Goal: Information Seeking & Learning: Understand process/instructions

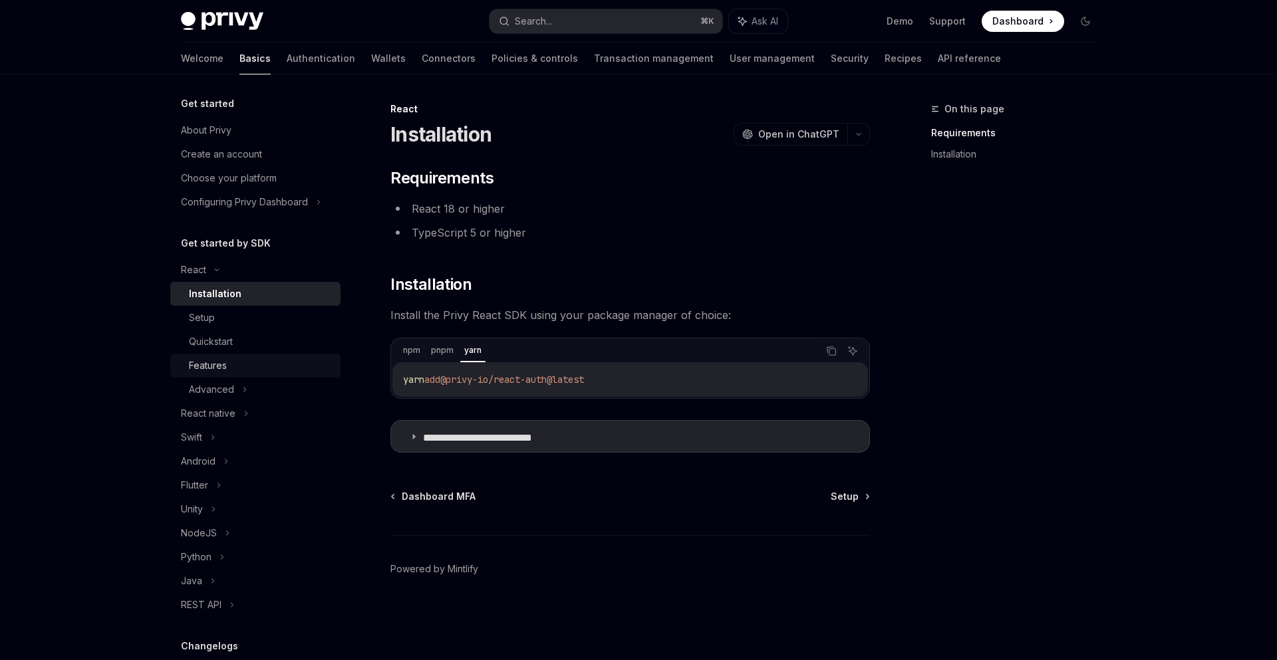
click at [333, 358] on div "Features" at bounding box center [261, 366] width 144 height 16
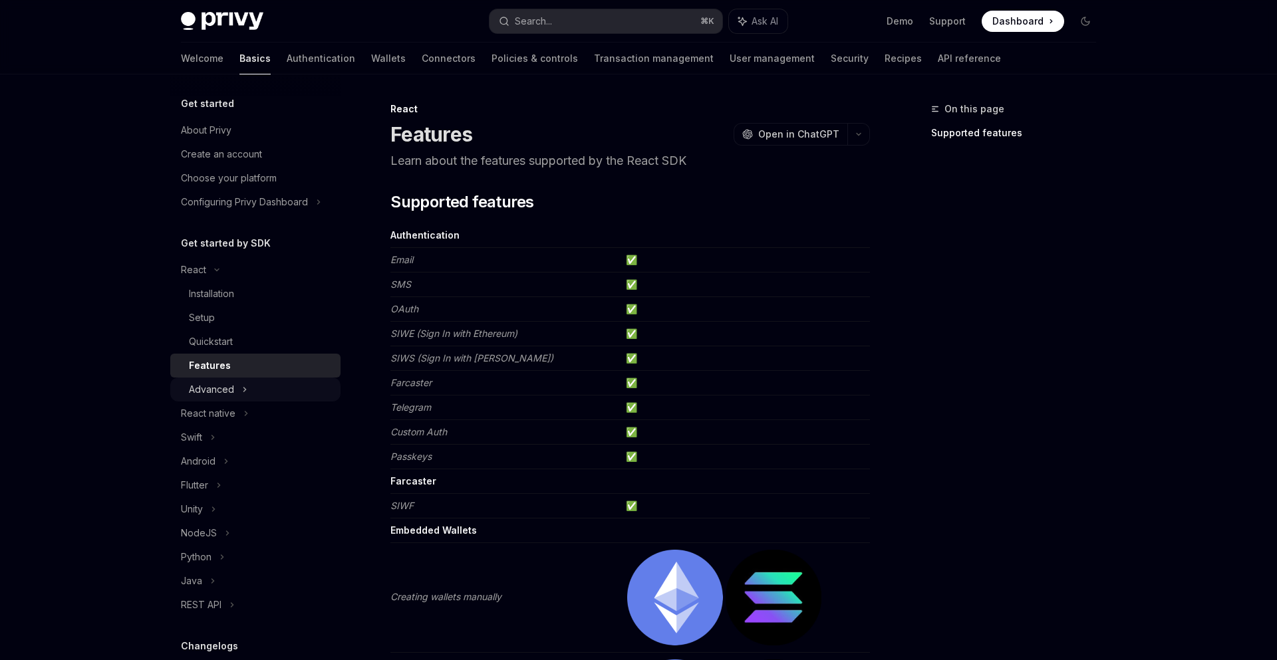
click at [234, 382] on div "Advanced" at bounding box center [211, 390] width 45 height 16
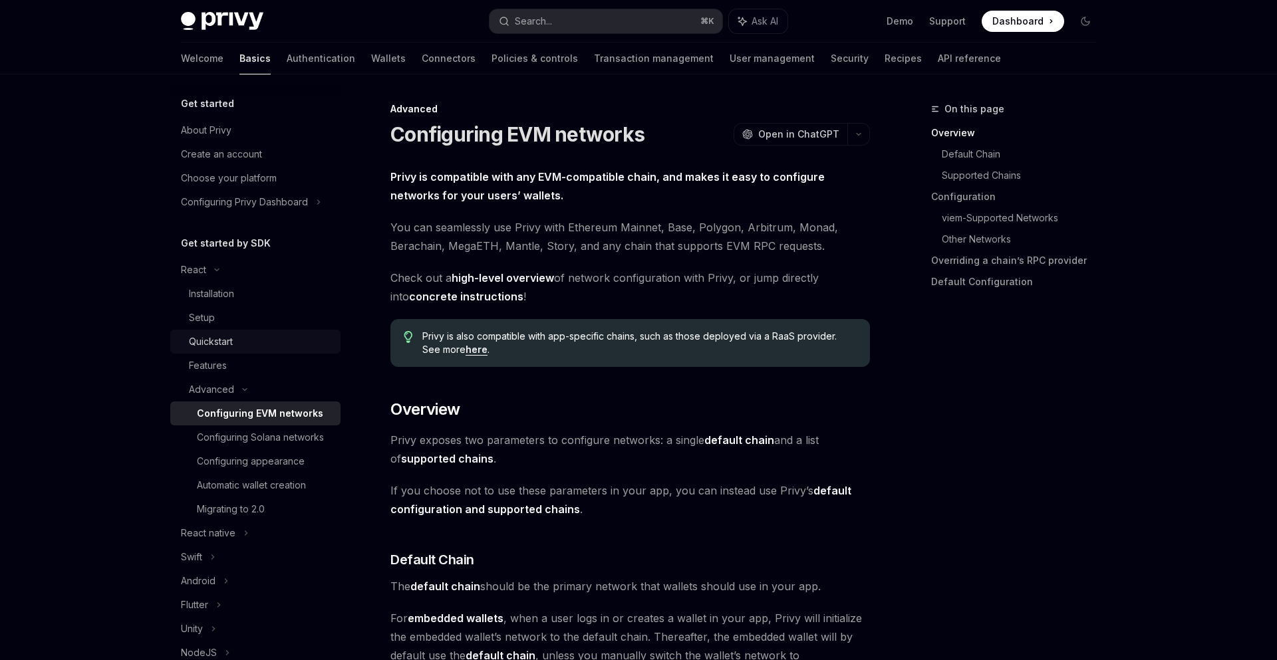
click at [233, 334] on div "Quickstart" at bounding box center [211, 342] width 44 height 16
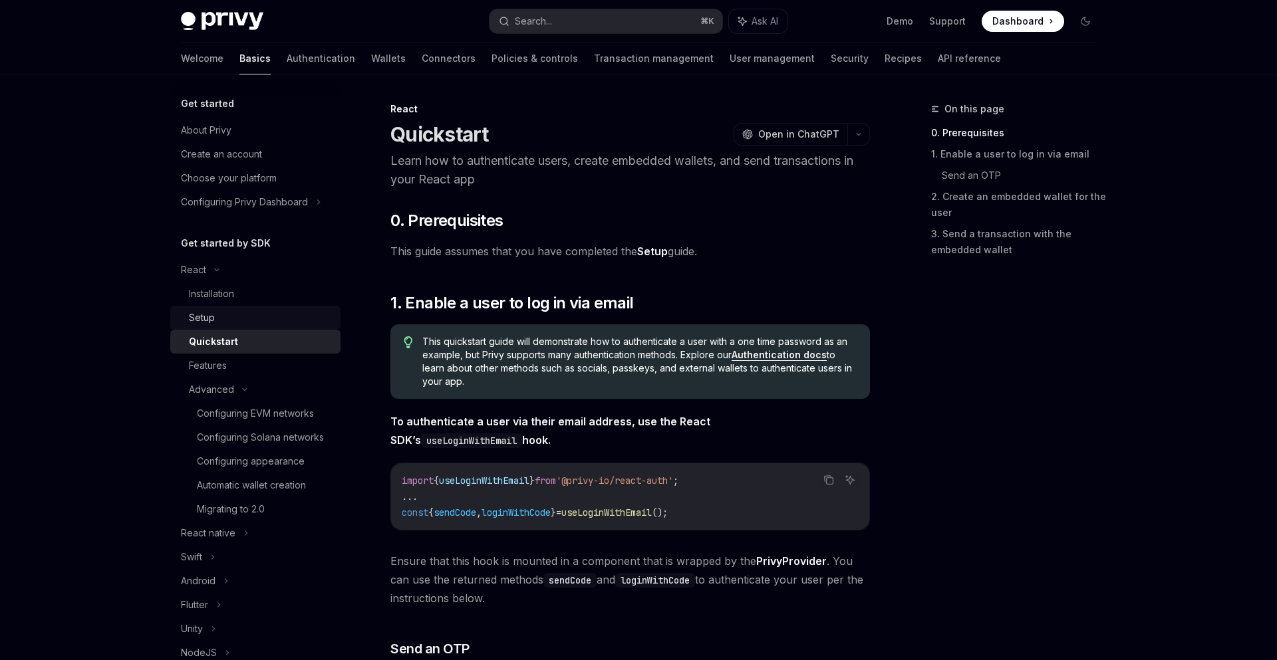
click at [215, 310] on div "Setup" at bounding box center [202, 318] width 26 height 16
type textarea "*"
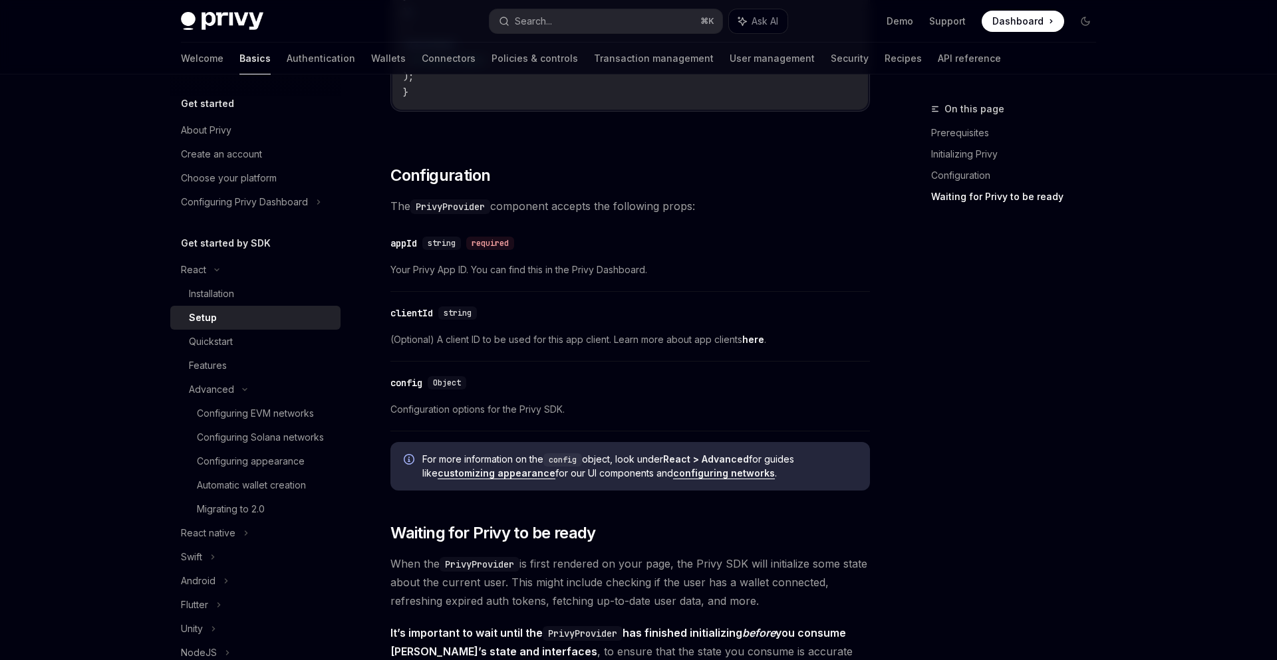
scroll to position [821, 0]
click at [905, 227] on div "On this page Prerequisites Initializing Privy Configuration Waiting for Privy t…" at bounding box center [1006, 380] width 202 height 559
click at [621, 9] on button "Search... ⌘ K" at bounding box center [606, 21] width 233 height 24
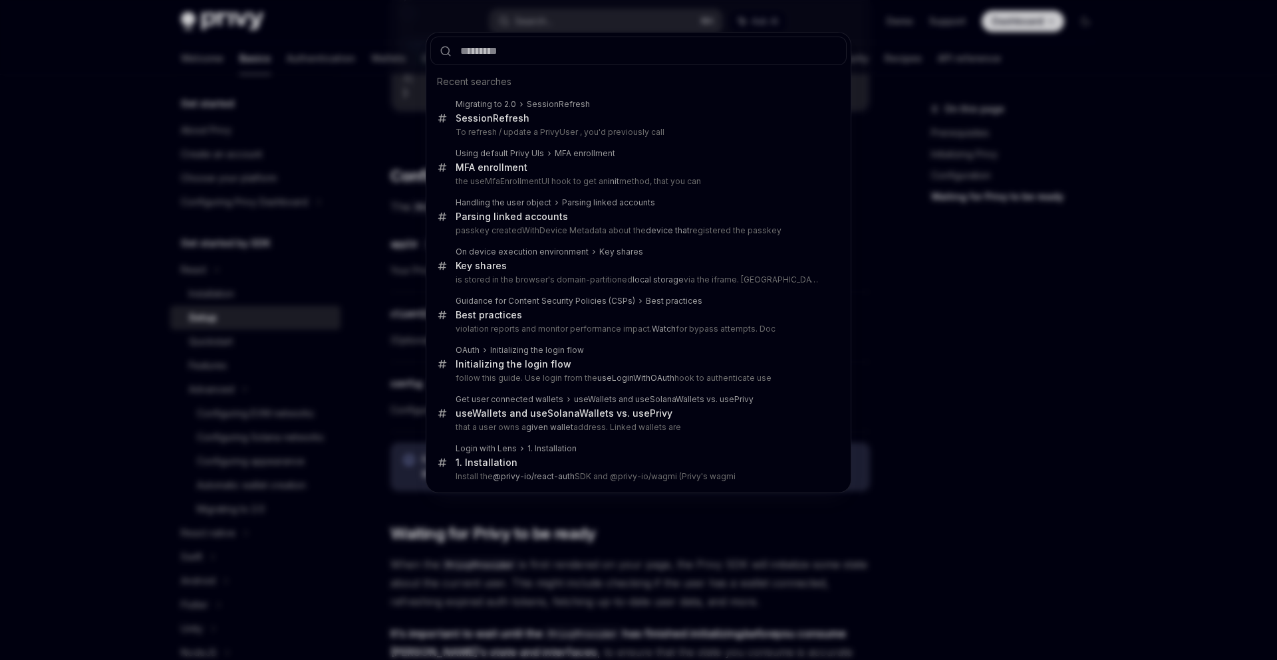
type input "**********"
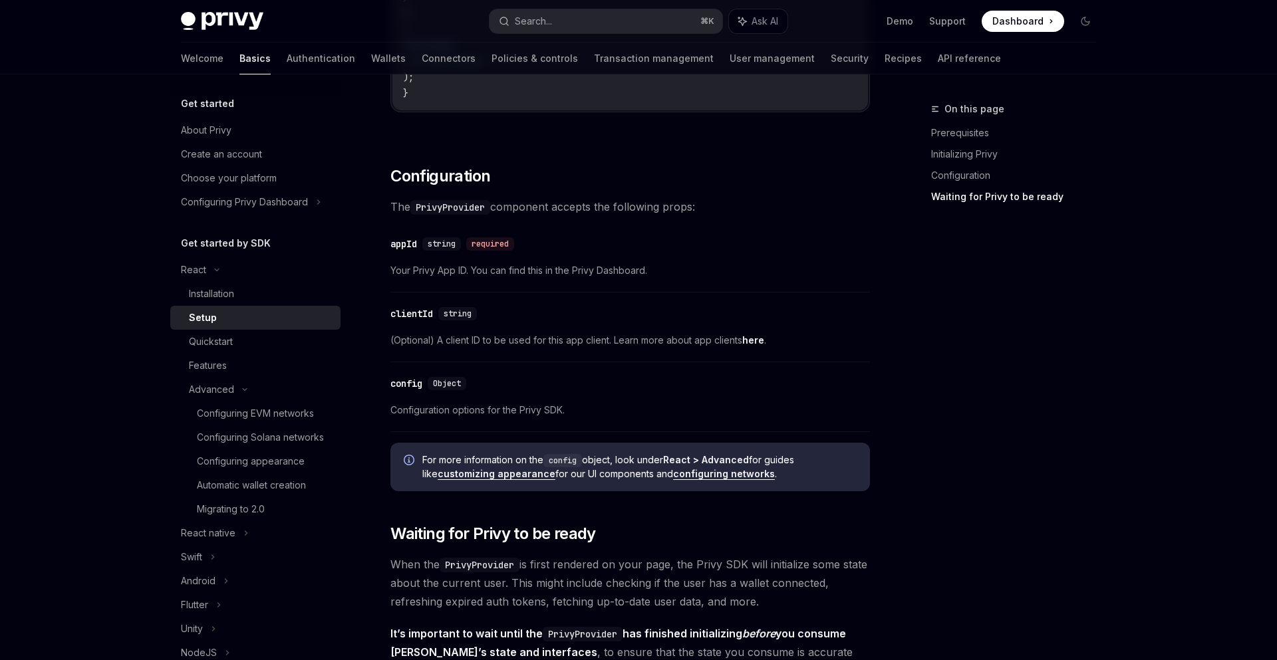
type textarea "*"
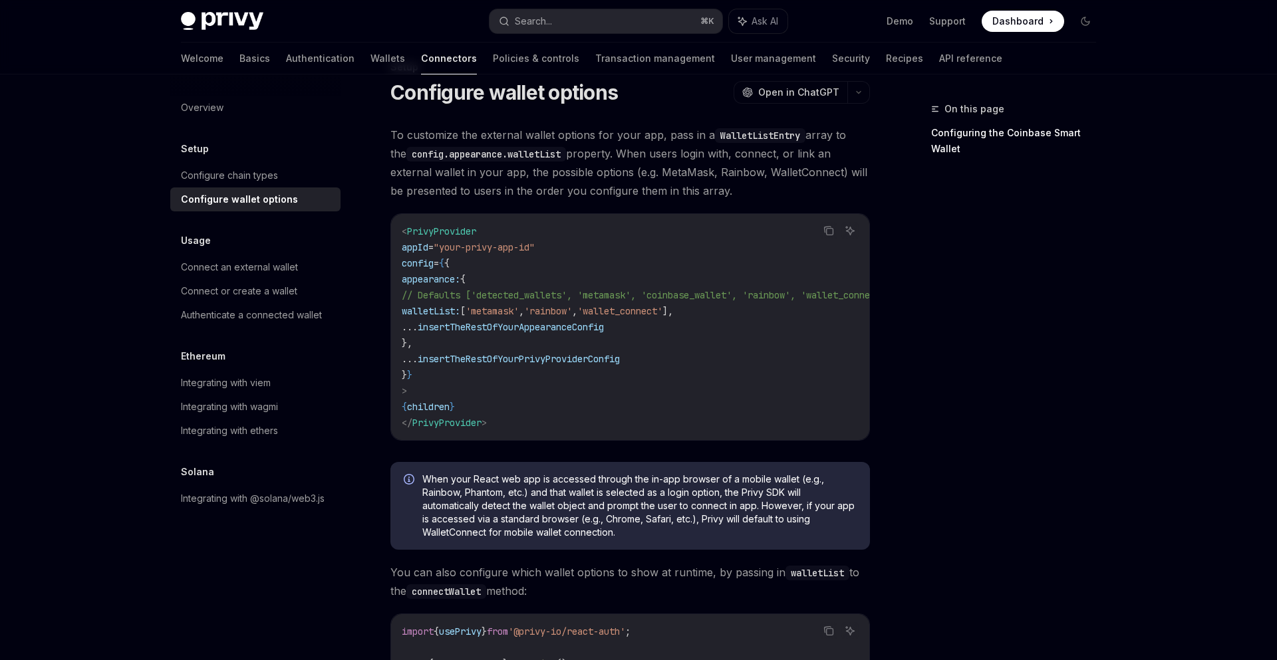
click at [905, 159] on div "On this page Configuring the Coinbase Smart Wallet" at bounding box center [1006, 380] width 202 height 559
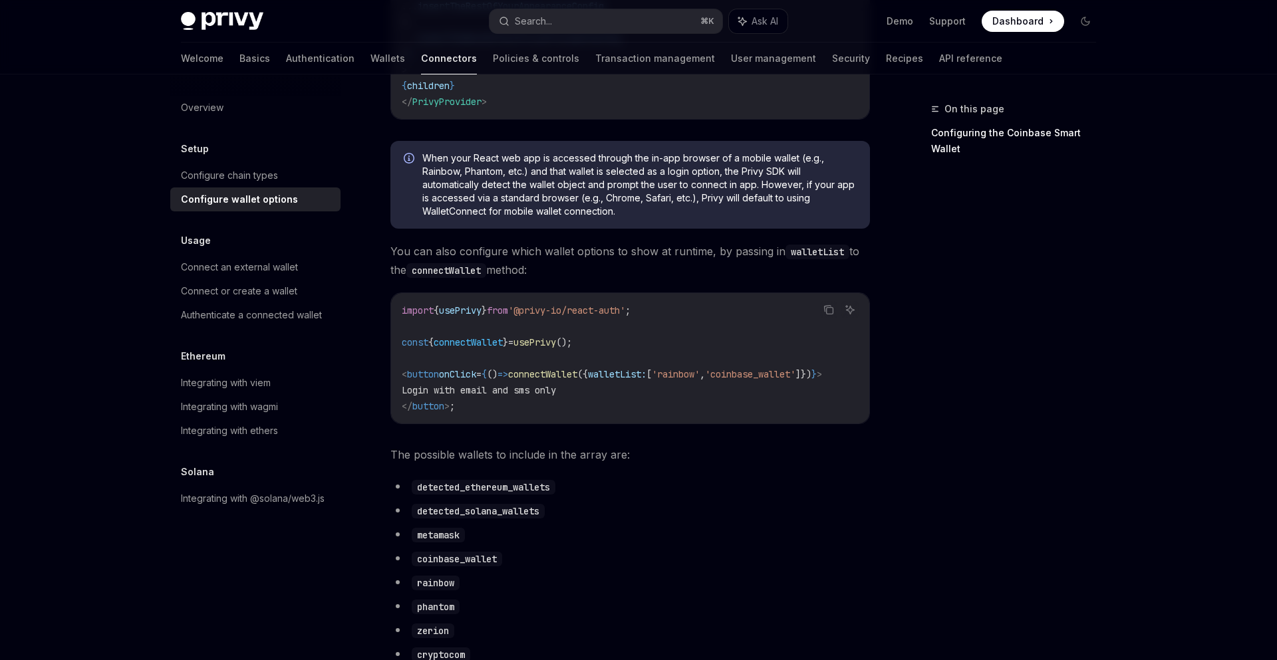
scroll to position [364, 0]
